Goal: Find specific page/section

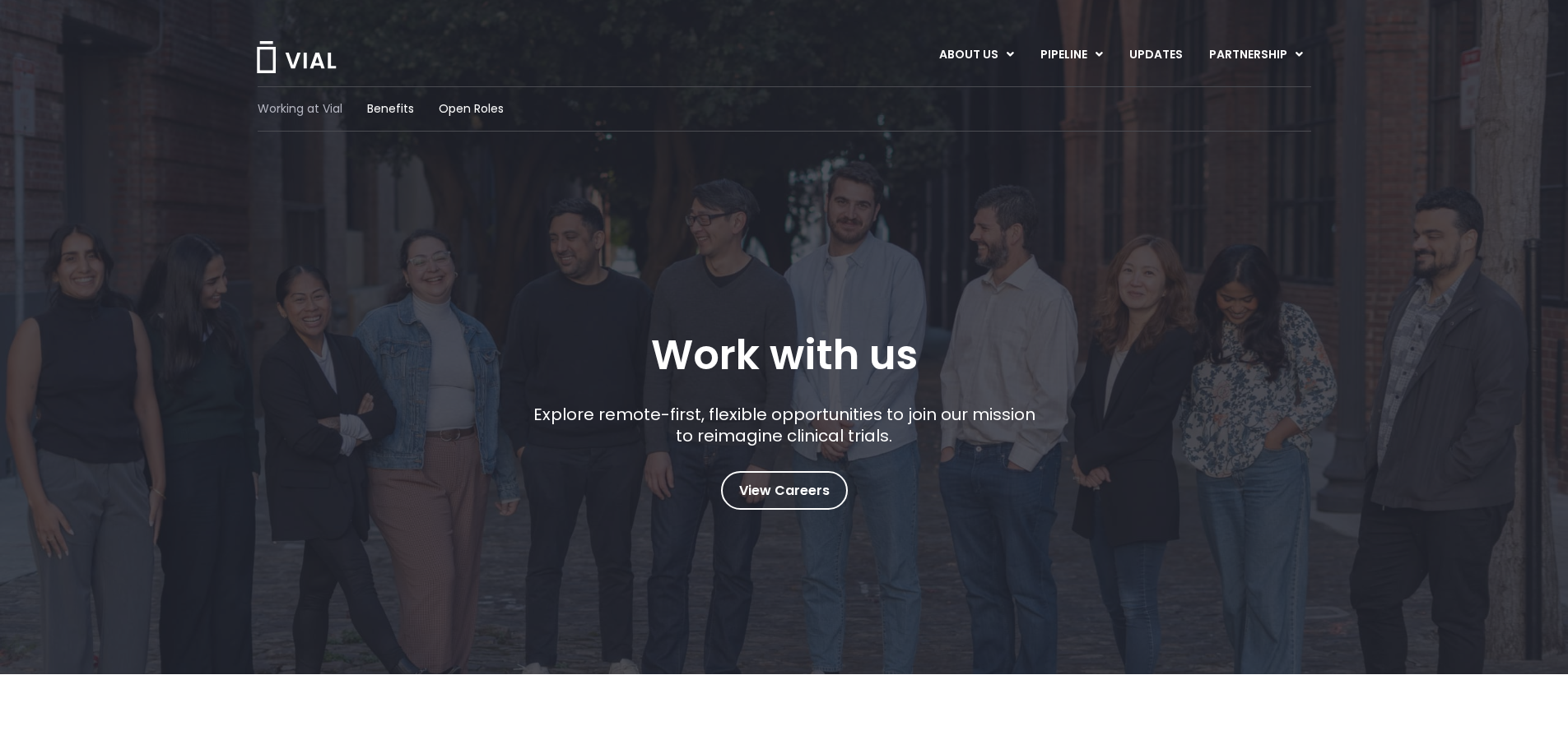
click at [286, 107] on span "Working at Vial" at bounding box center [300, 109] width 85 height 18
click at [260, 52] on img at bounding box center [296, 57] width 82 height 33
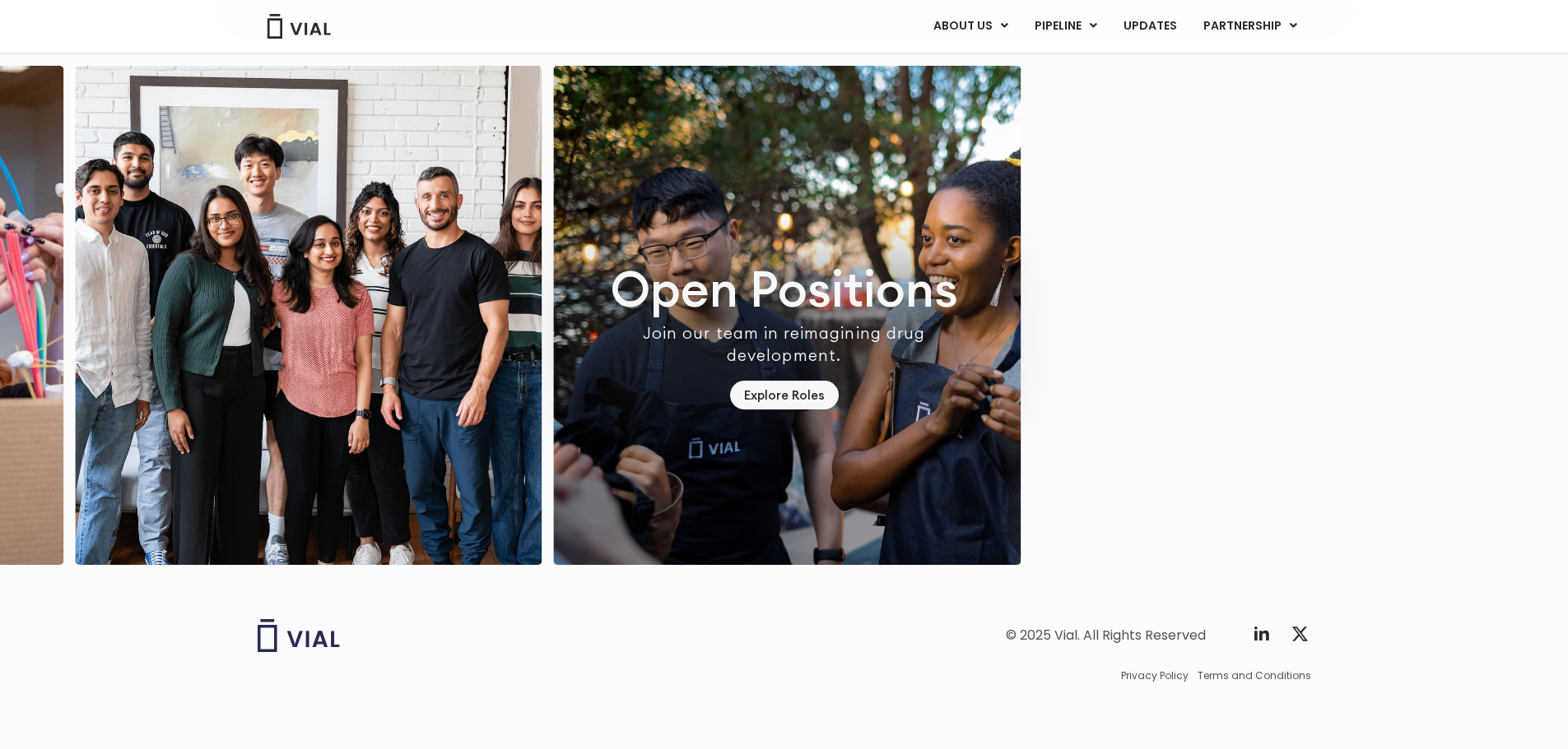
scroll to position [4833, 0]
